Goal: Information Seeking & Learning: Find contact information

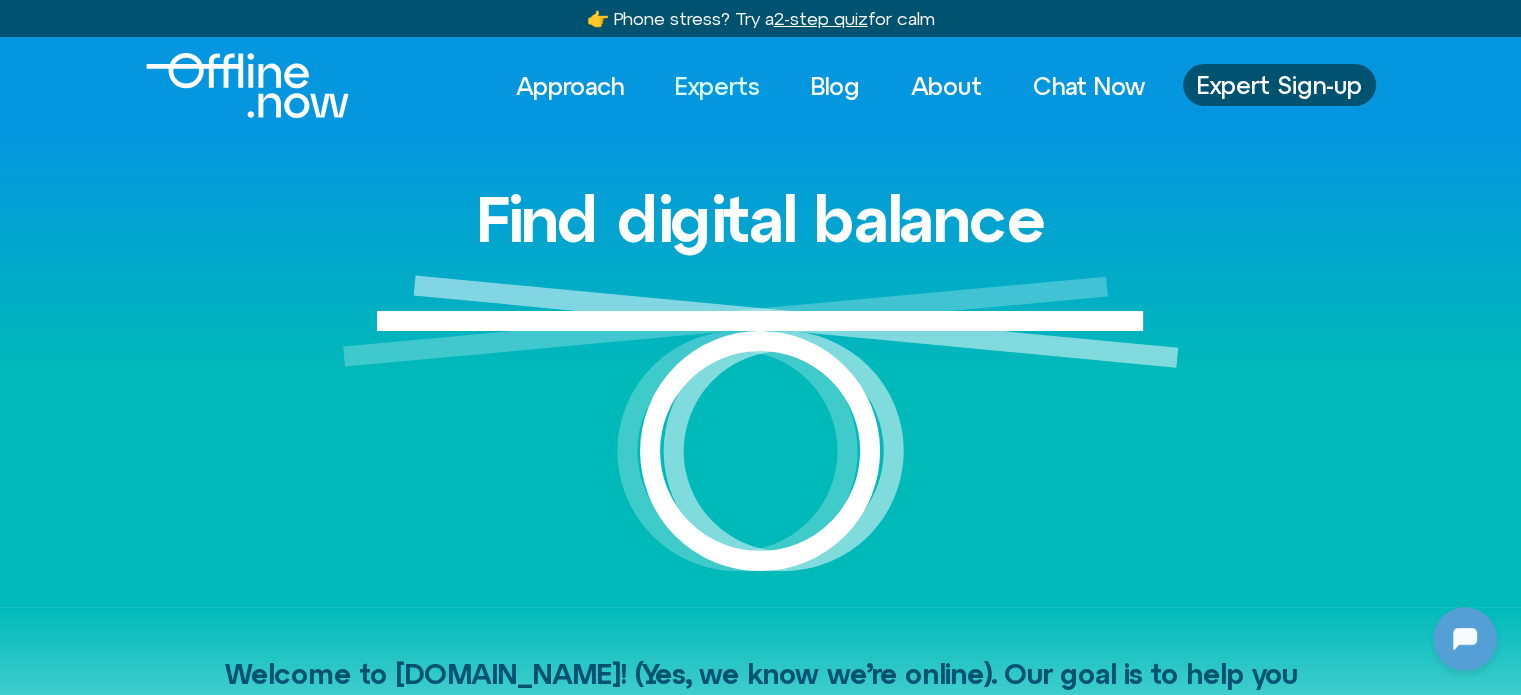
click at [732, 87] on link "Experts" at bounding box center [717, 86] width 121 height 44
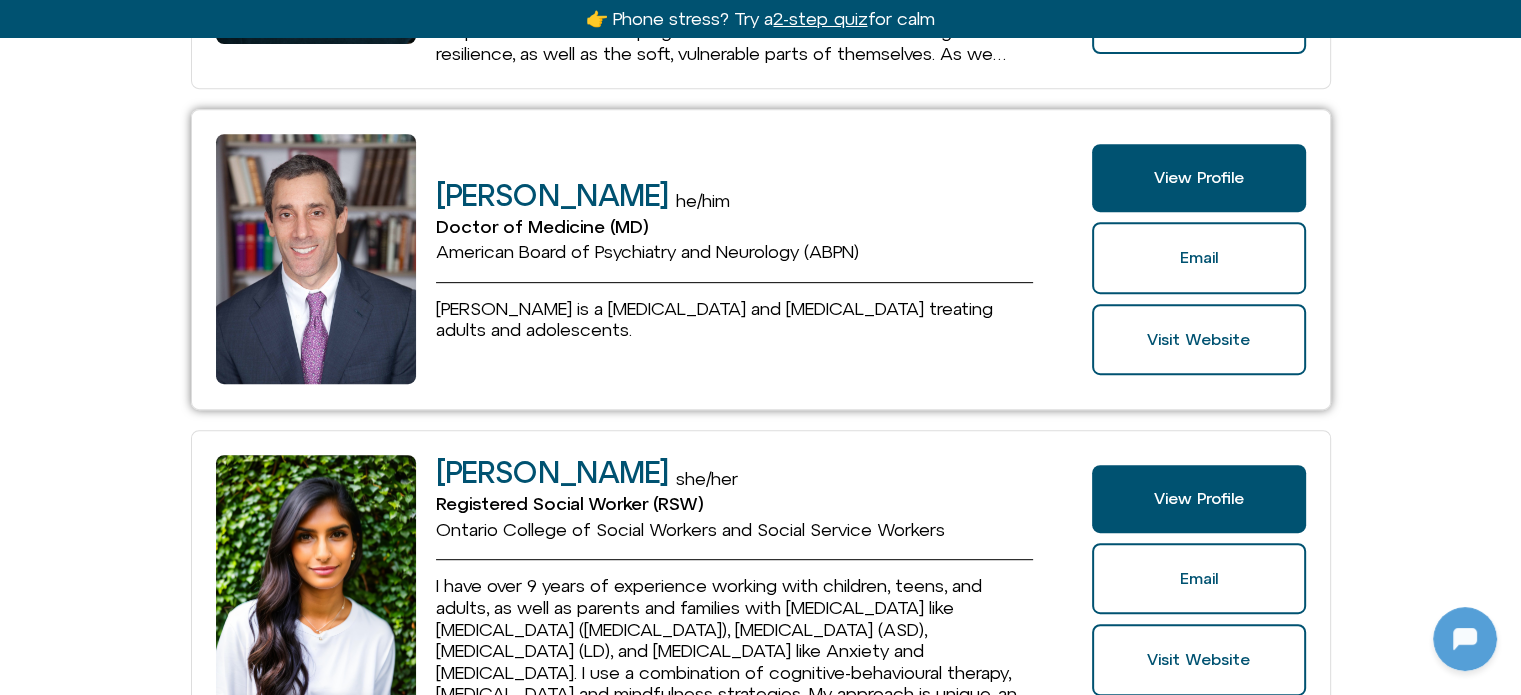
scroll to position [1200, 0]
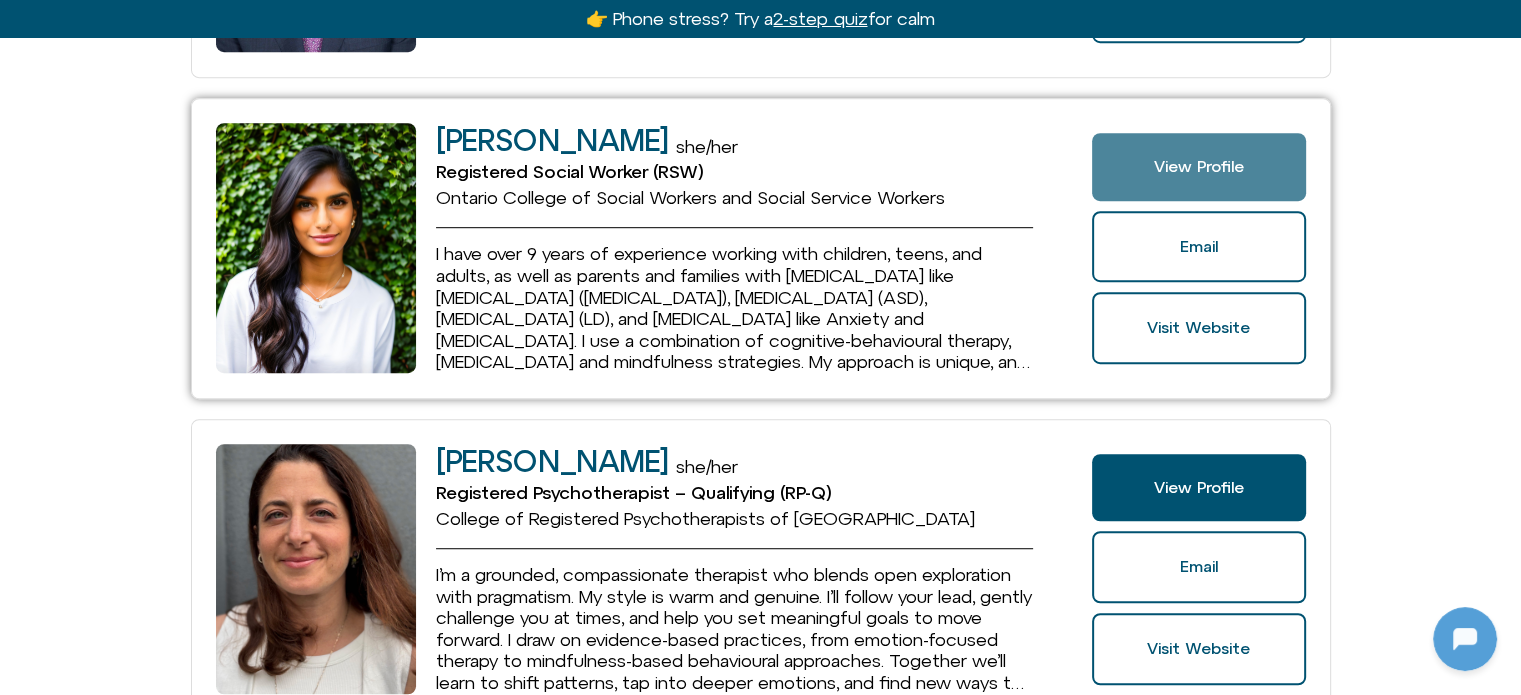
click at [1156, 175] on link "View Profile" at bounding box center [1198, 167] width 213 height 68
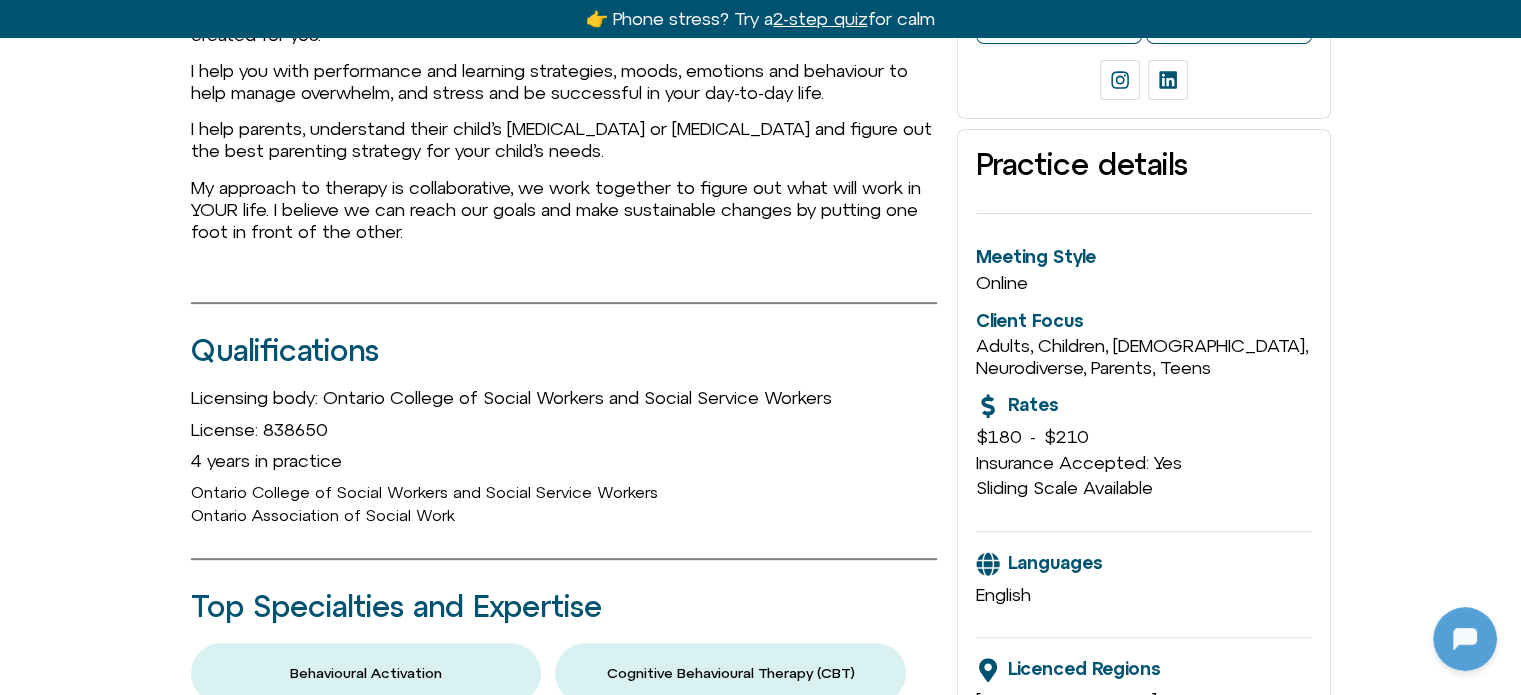
scroll to position [800, 0]
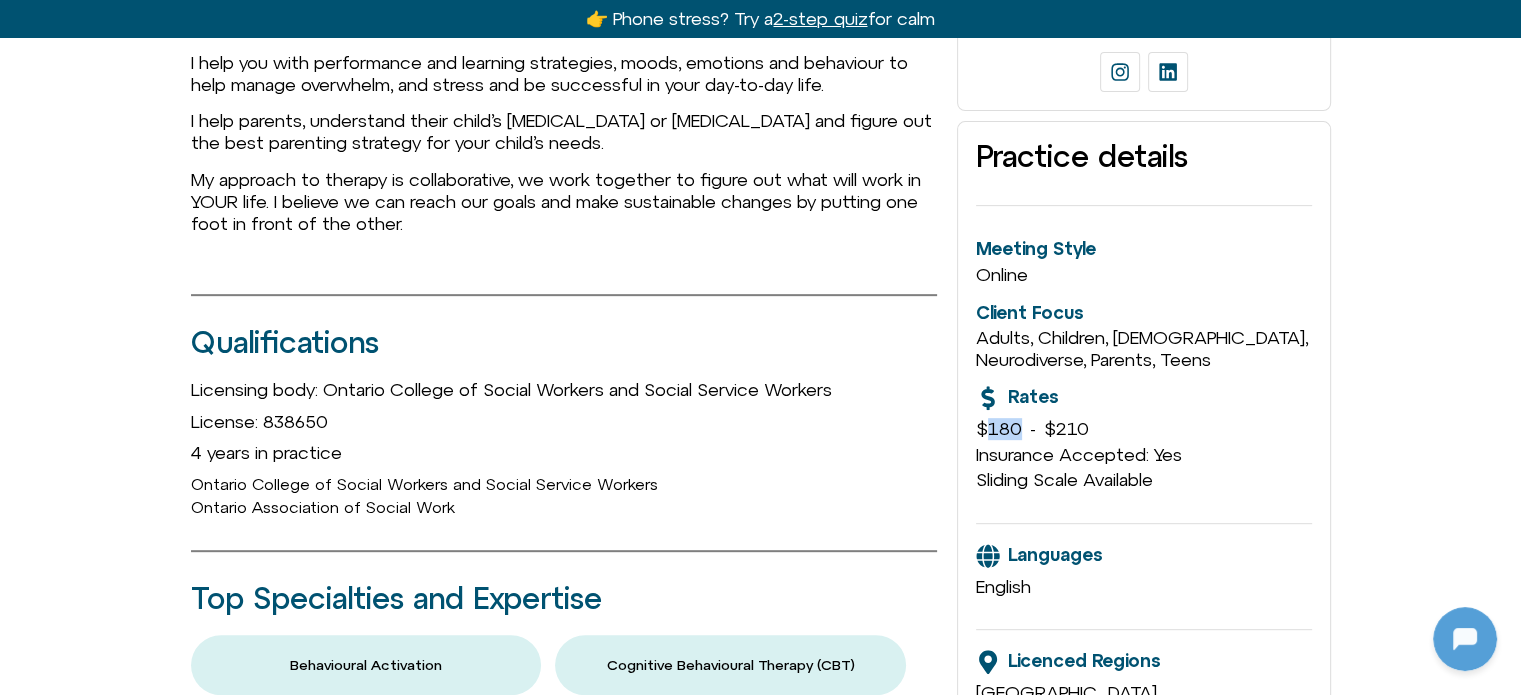
drag, startPoint x: 1020, startPoint y: 407, endPoint x: 982, endPoint y: 407, distance: 38.0
click at [982, 418] on div "$180 - $210" at bounding box center [1143, 429] width 335 height 22
copy span "180"
click at [1062, 418] on span "$210" at bounding box center [1066, 428] width 45 height 21
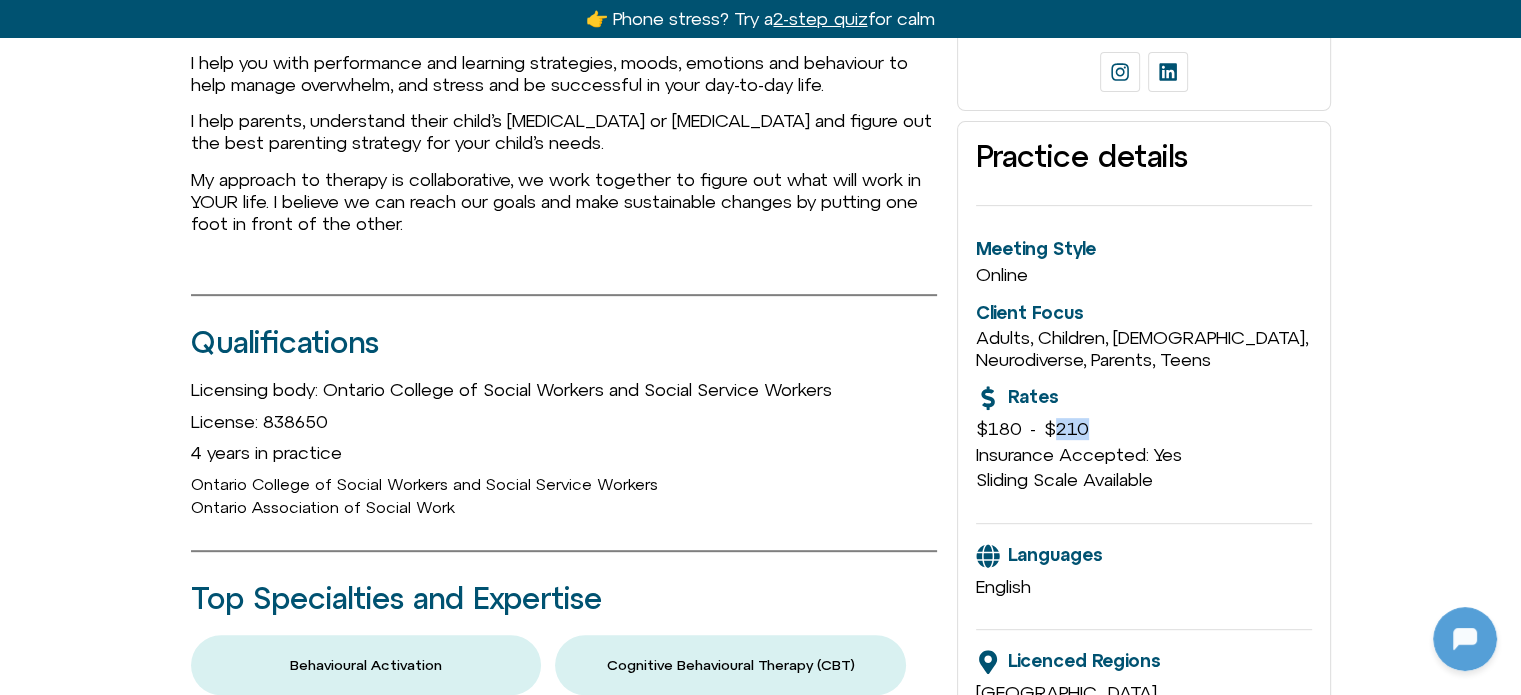
copy span "210"
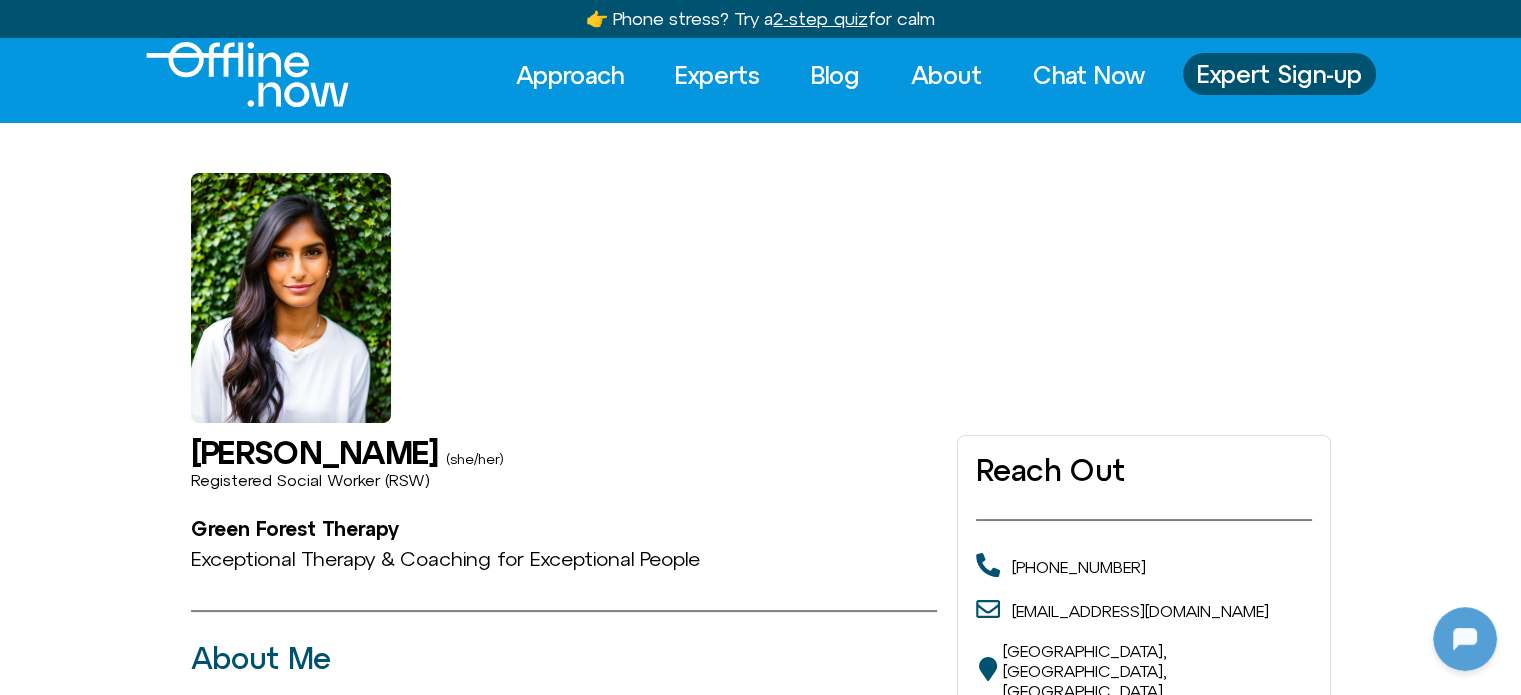
scroll to position [0, 0]
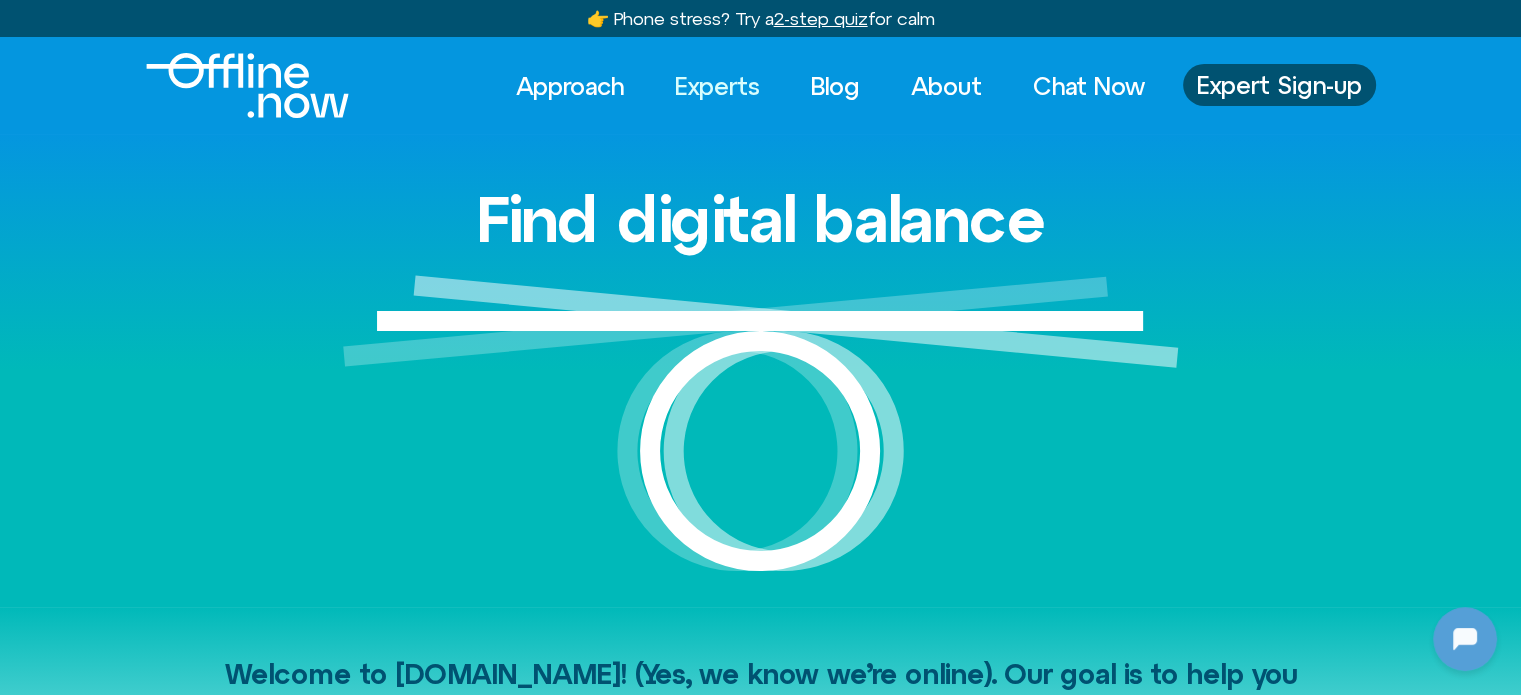
drag, startPoint x: 0, startPoint y: 0, endPoint x: 728, endPoint y: 79, distance: 732.1
click at [728, 79] on link "Experts" at bounding box center [717, 86] width 121 height 44
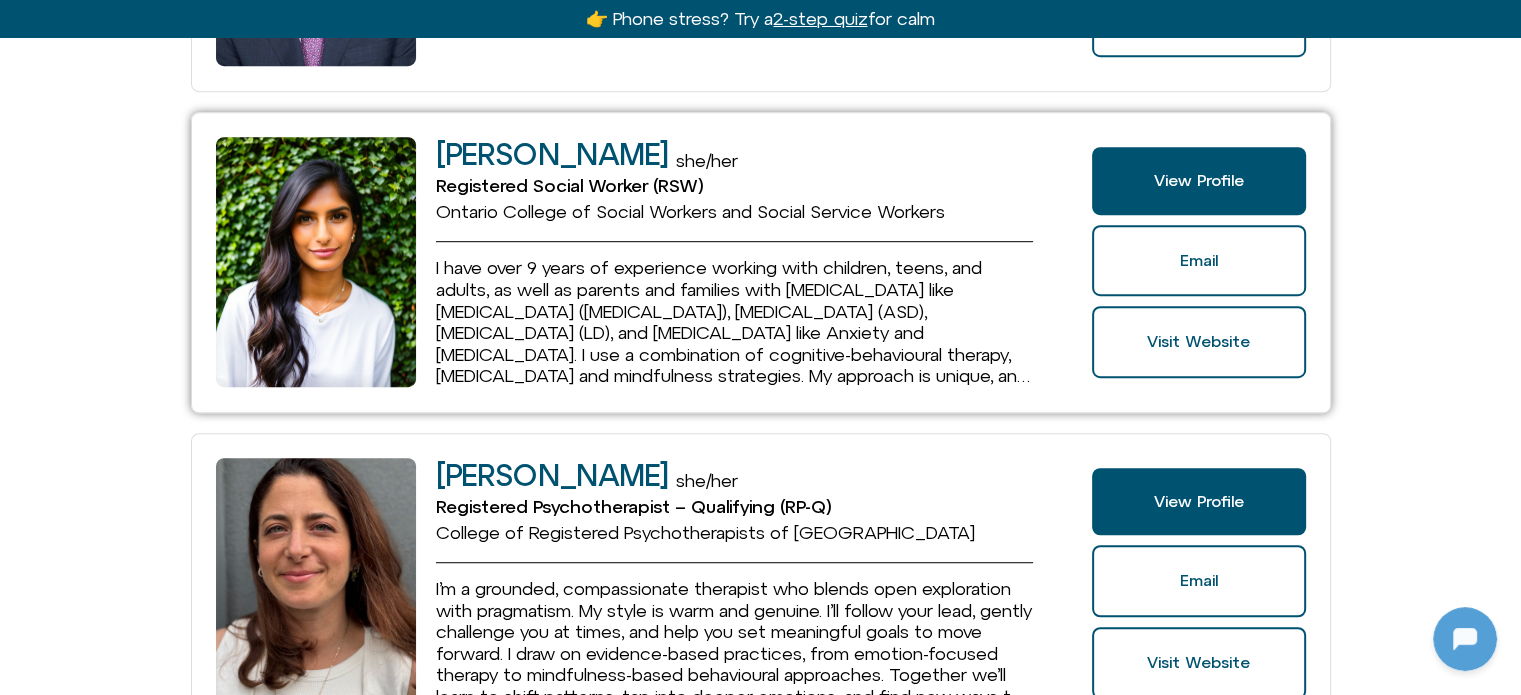
scroll to position [1200, 0]
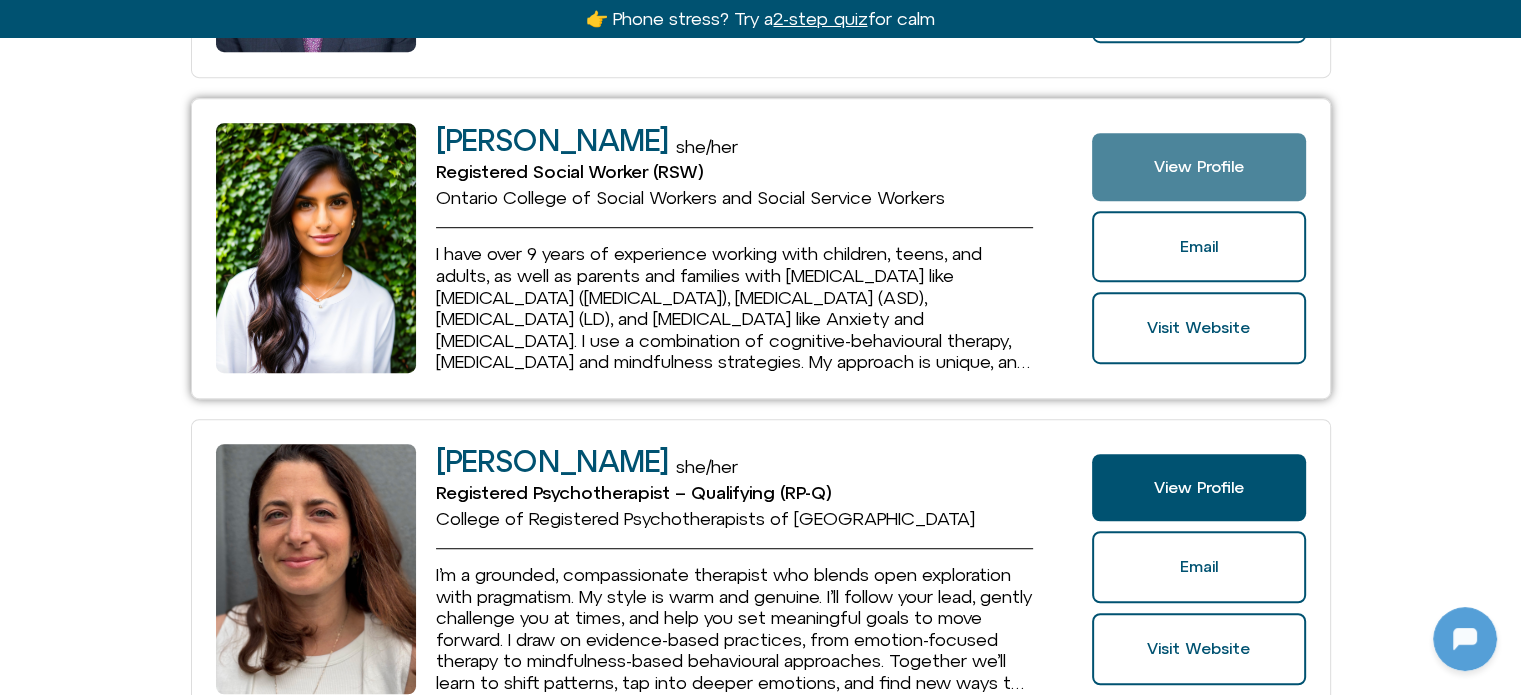
click at [1195, 167] on span "View Profile" at bounding box center [1199, 167] width 90 height 18
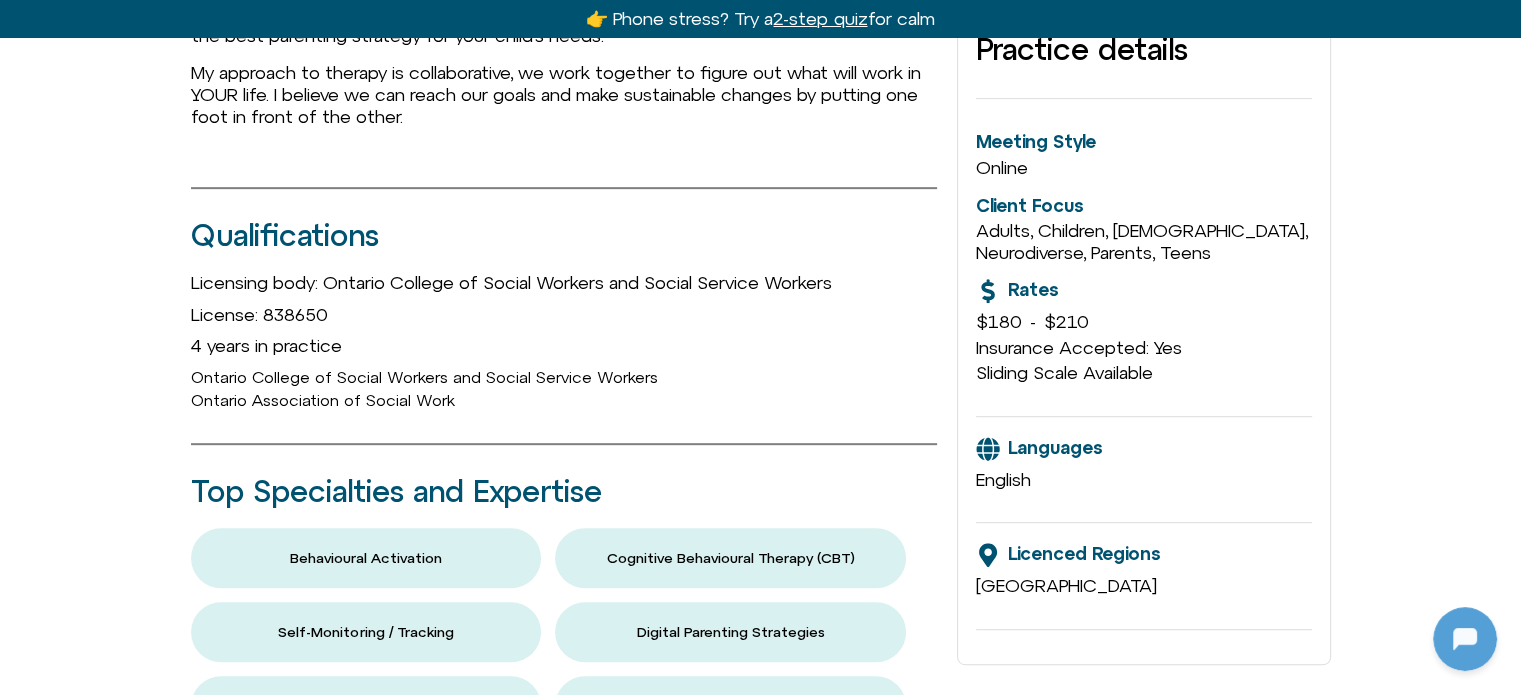
scroll to position [900, 0]
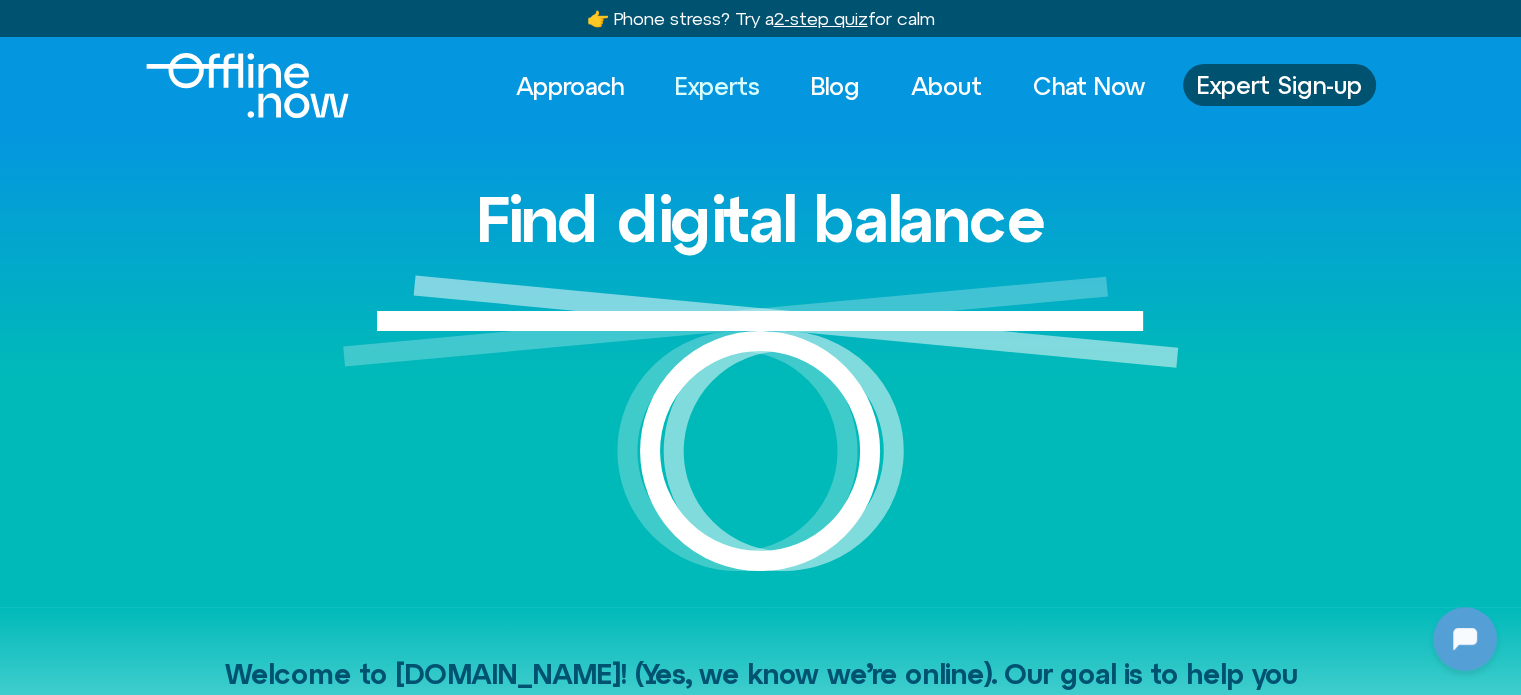
drag, startPoint x: 0, startPoint y: 0, endPoint x: 714, endPoint y: 91, distance: 719.6
click at [714, 91] on link "Experts" at bounding box center [717, 86] width 121 height 44
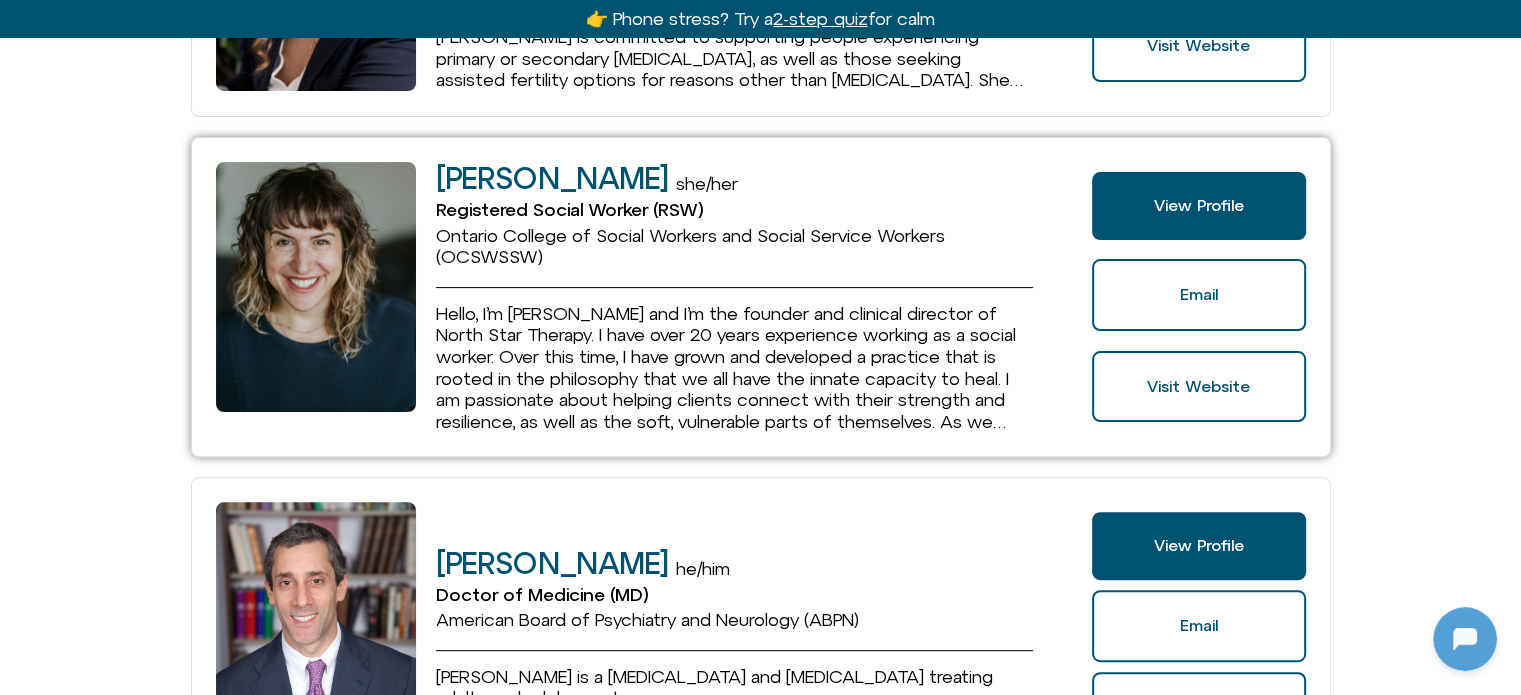
scroll to position [1100, 0]
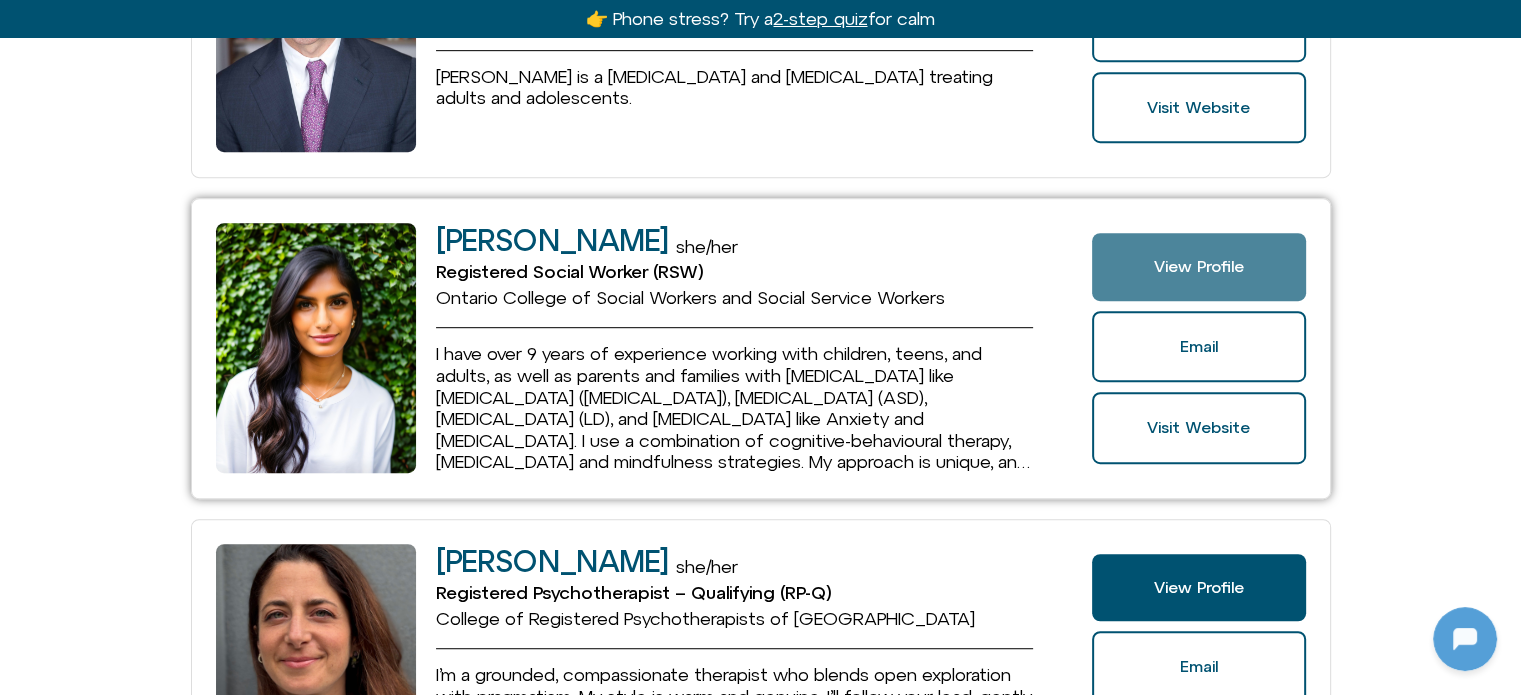
click at [1211, 247] on link "View Profile" at bounding box center [1198, 267] width 213 height 68
